Goal: Transaction & Acquisition: Obtain resource

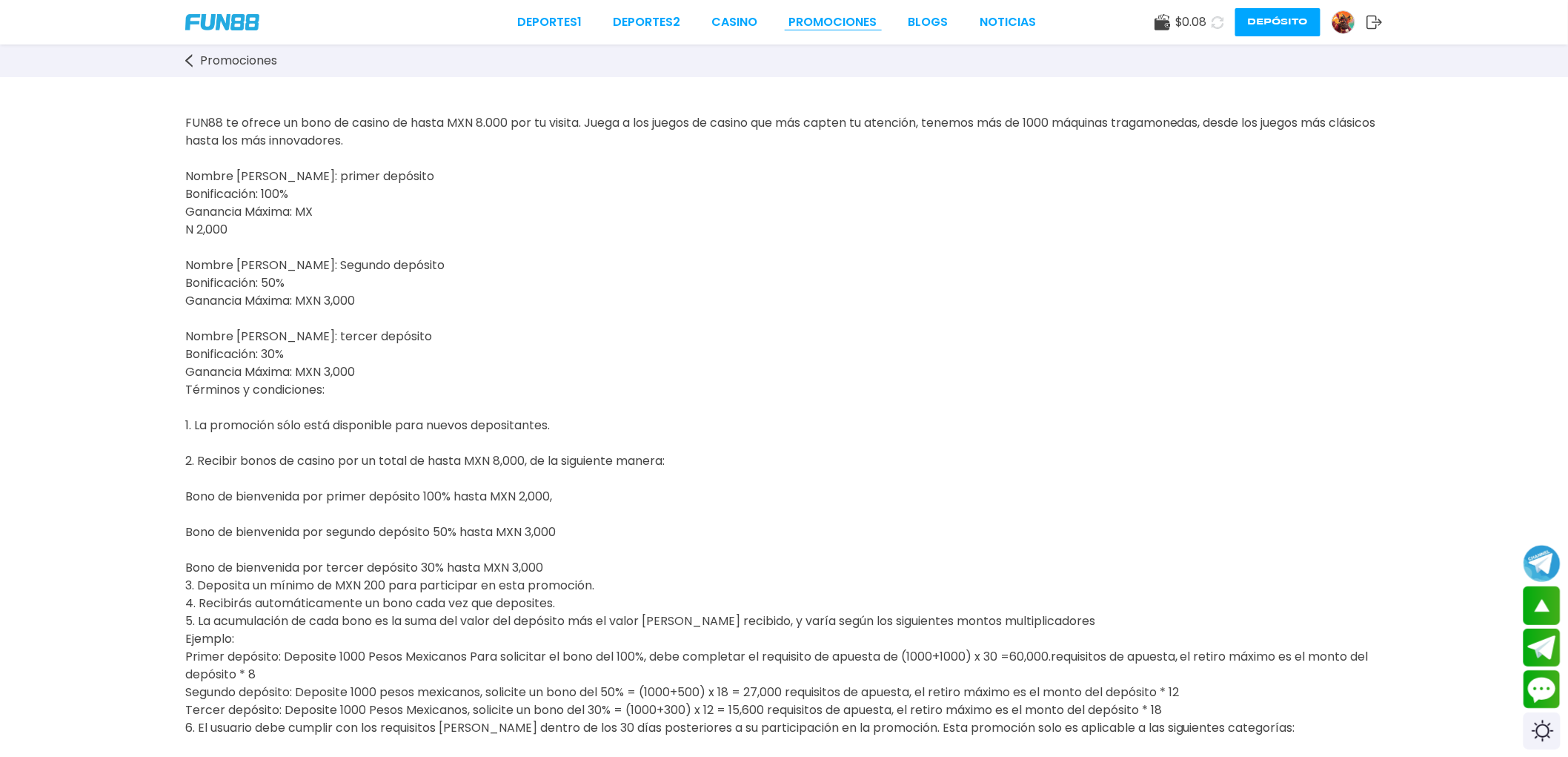
click at [820, 16] on link "Promociones" at bounding box center [833, 22] width 88 height 18
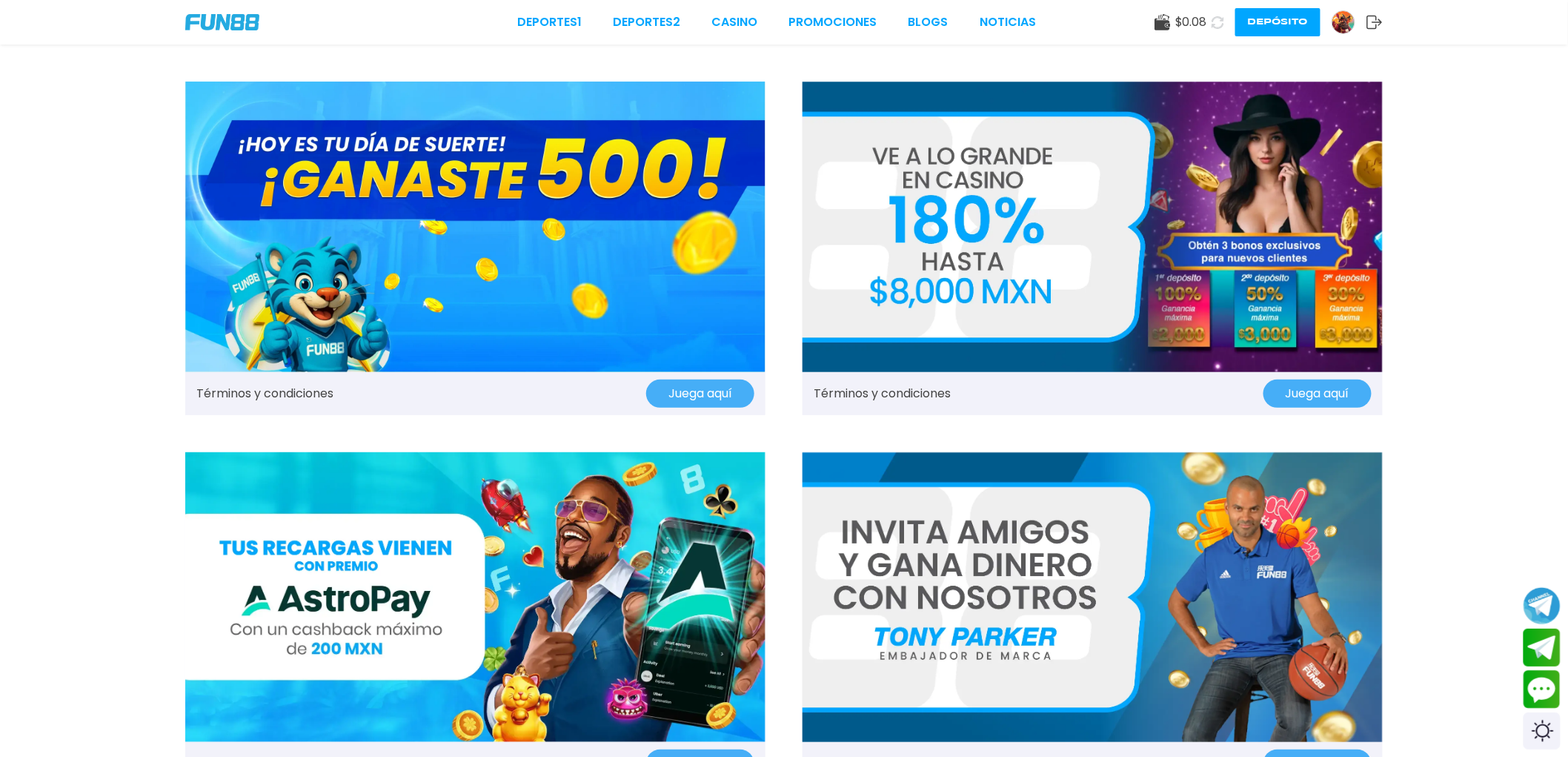
click at [582, 191] on img at bounding box center [476, 226] width 581 height 290
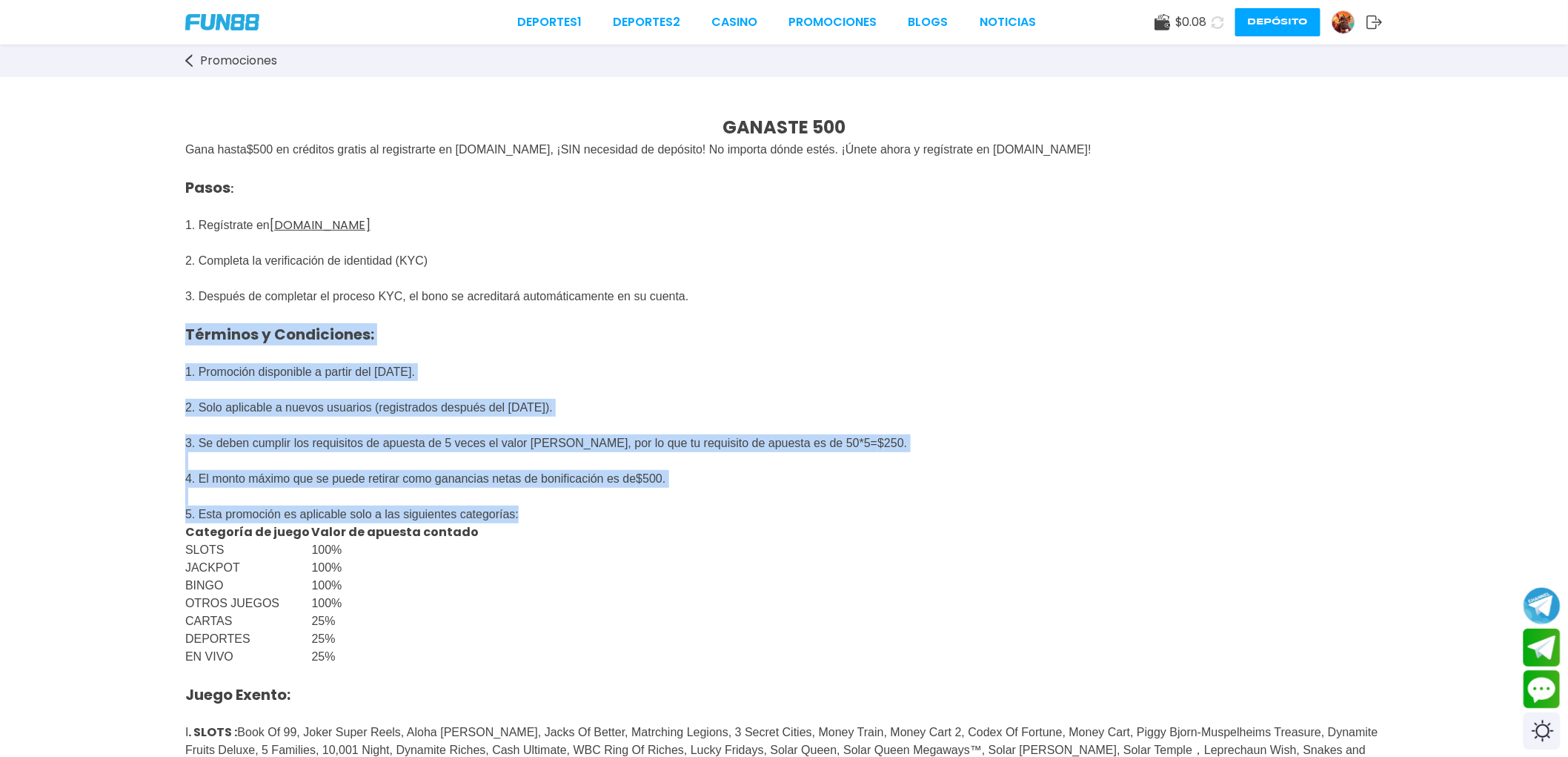
drag, startPoint x: 180, startPoint y: 335, endPoint x: 551, endPoint y: 659, distance: 492.6
click at [558, 662] on div "GANASTE 500 Gana hasta $ 500 en créditos gratis al registrarte en [DOMAIN_NAME]…" at bounding box center [784, 667] width 1568 height 1181
copy div "Términos y Condiciones: 1. Promoción disponible a partir del [DATE]. 2. Solo ap…"
click at [581, 336] on p "Pasos : 1. Regístrate en [DOMAIN_NAME] 2. Completa la verificación de identidad…" at bounding box center [784, 305] width 1198 height 293
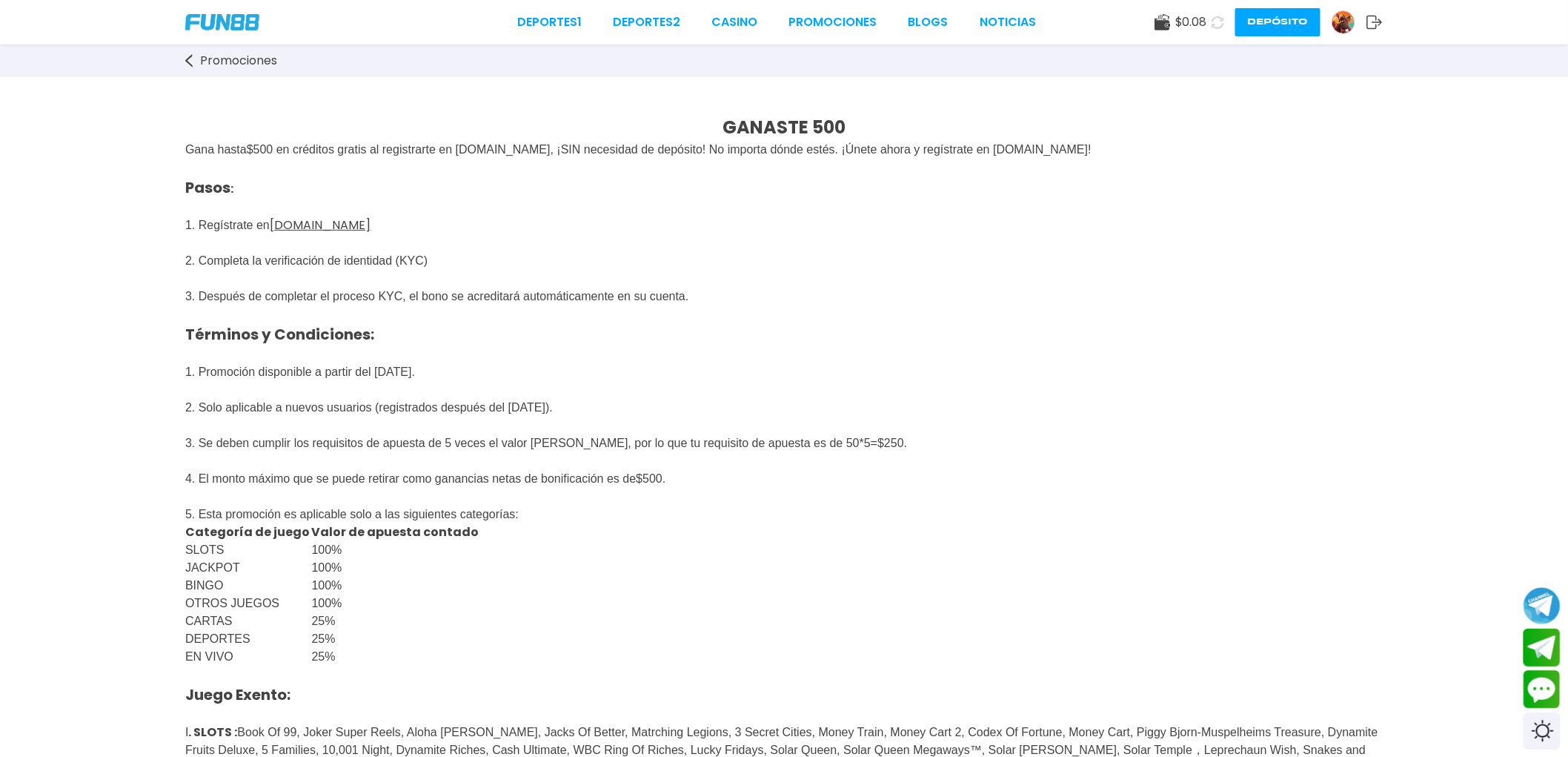
drag, startPoint x: 184, startPoint y: 184, endPoint x: 774, endPoint y: 307, distance: 602.7
click at [774, 307] on div "GANASTE 500 Gana hasta $ 500 en créditos gratis al registrarte en [DOMAIN_NAME]…" at bounding box center [784, 667] width 1568 height 1181
copy span "Pasos : 1. Regístrate en [DOMAIN_NAME] 2. Completa la verificación de identidad…"
